Goal: Communication & Community: Answer question/provide support

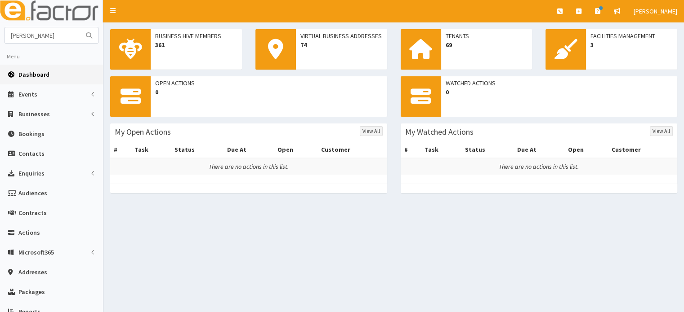
type input "[PERSON_NAME]"
click at [80, 27] on button "submit" at bounding box center [89, 35] width 18 height 16
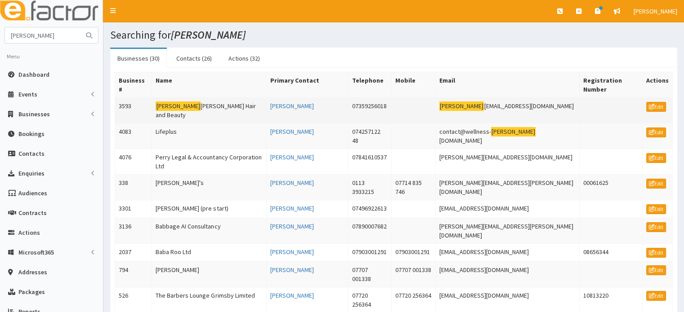
click at [196, 98] on td "[PERSON_NAME] Hair and Beauty" at bounding box center [209, 111] width 115 height 26
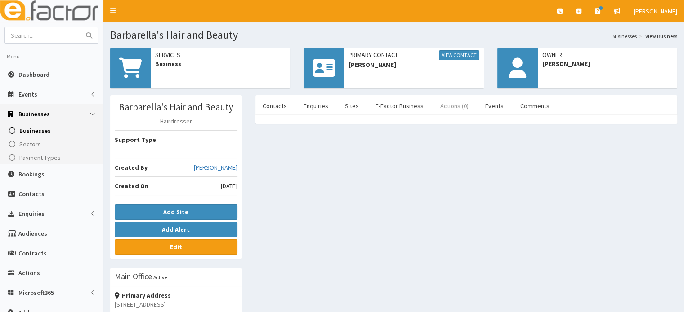
click at [448, 103] on link "Actions (0)" at bounding box center [454, 106] width 43 height 19
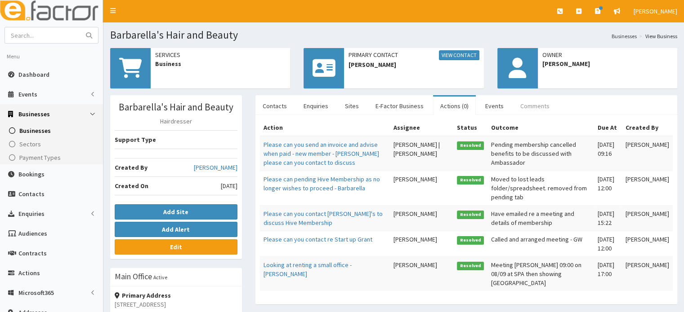
click at [521, 99] on link "Comments" at bounding box center [535, 106] width 44 height 19
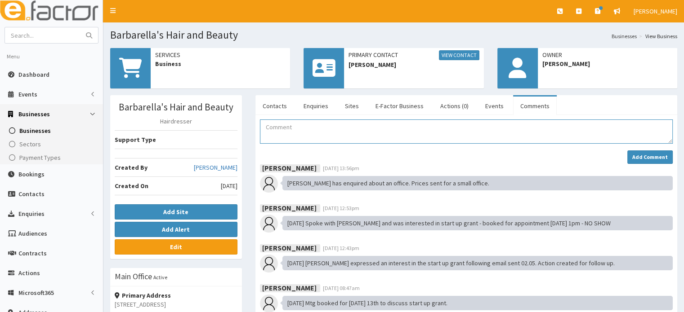
click at [350, 131] on textarea "Comment" at bounding box center [466, 132] width 413 height 24
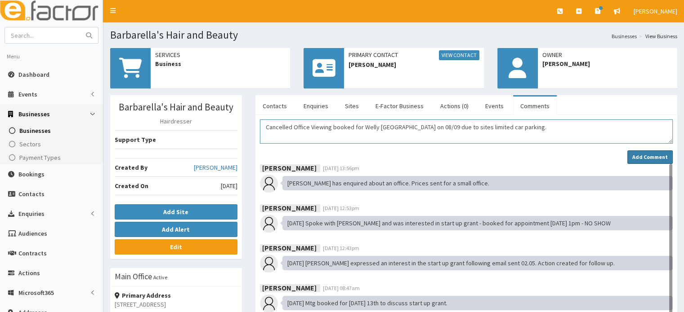
type textarea "Cancelled Office Viewing booked for Welly St & SPA on 08/09 due to sites limite…"
click at [646, 157] on strong "Add Comment" at bounding box center [650, 157] width 36 height 7
